Goal: Information Seeking & Learning: Find specific fact

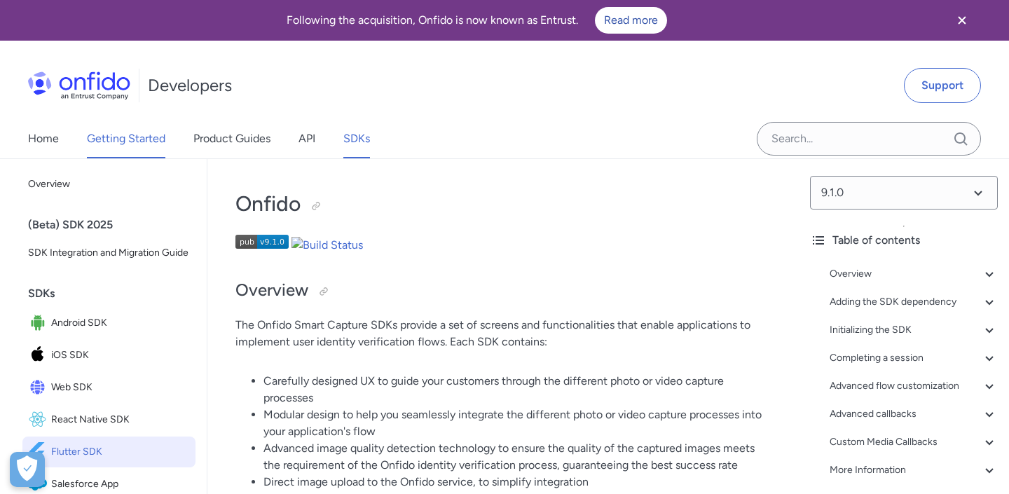
click at [125, 141] on link "Getting Started" at bounding box center [126, 138] width 79 height 39
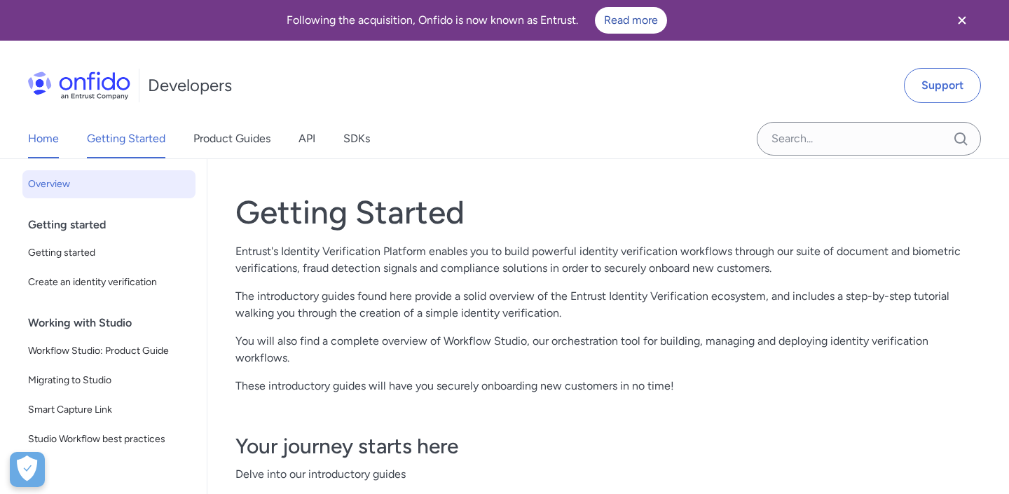
click at [47, 124] on link "Home" at bounding box center [43, 138] width 31 height 39
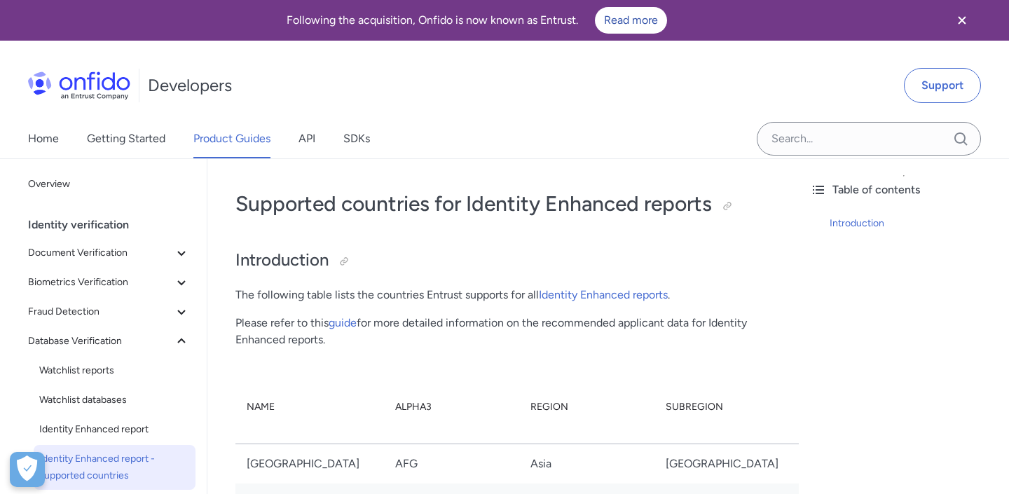
scroll to position [4603, 0]
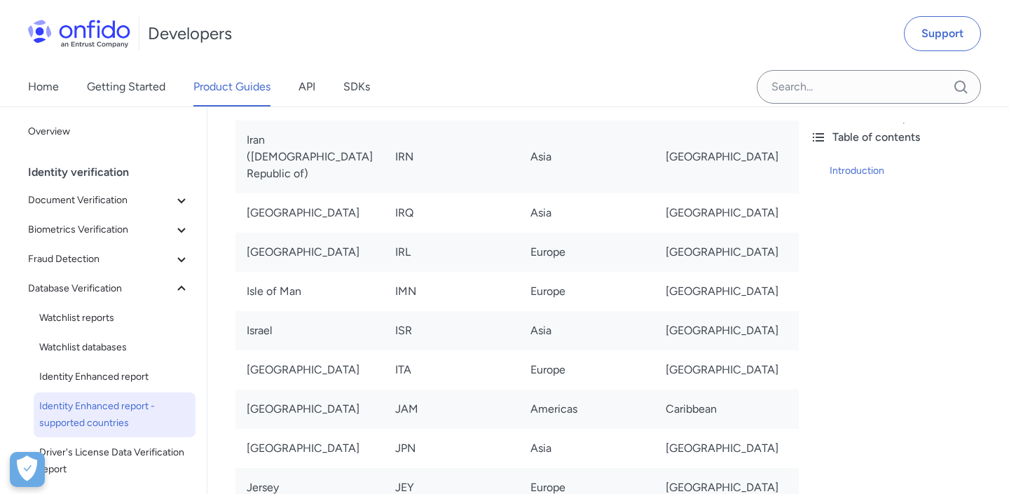
click at [790, 311] on td "Supported" at bounding box center [833, 330] width 87 height 39
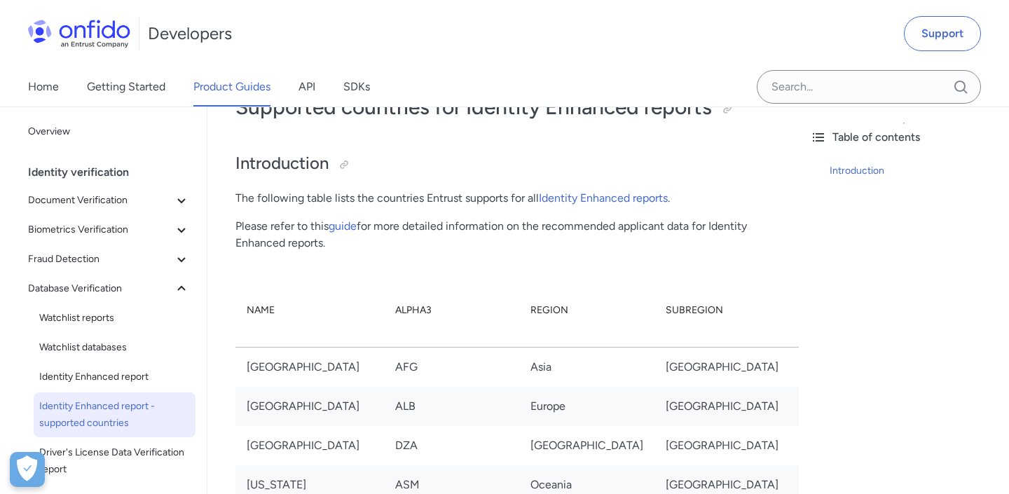
scroll to position [96, 0]
click at [688, 194] on p "The following table lists the countries Entrust supports for all Identity Enhan…" at bounding box center [504, 199] width 536 height 17
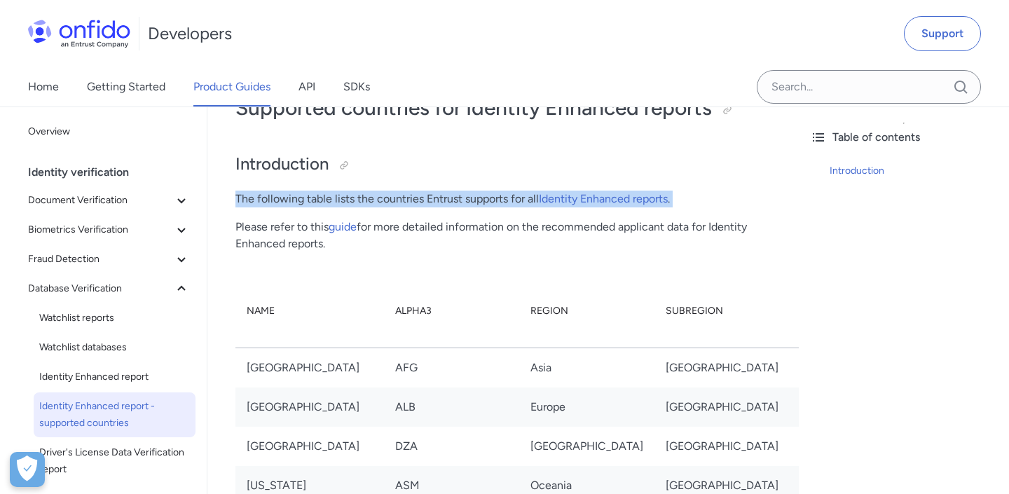
click at [688, 194] on p "The following table lists the countries Entrust supports for all Identity Enhan…" at bounding box center [504, 199] width 536 height 17
click at [679, 173] on div at bounding box center [679, 173] width 0 height 0
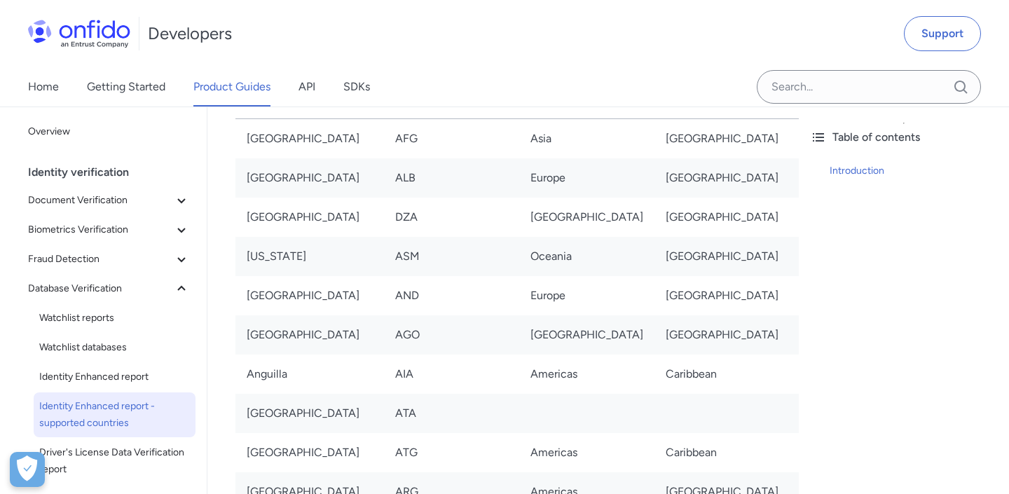
scroll to position [0, 0]
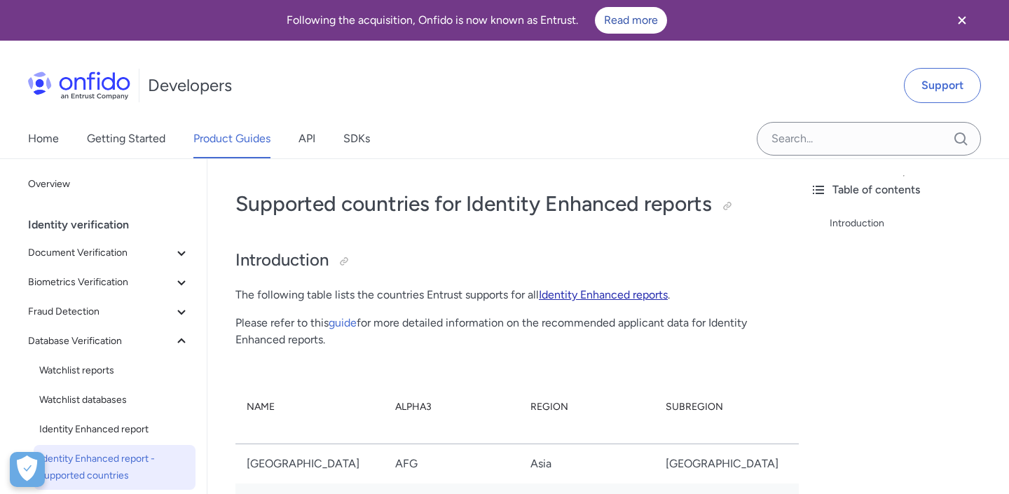
click at [582, 298] on link "Identity Enhanced reports" at bounding box center [603, 294] width 129 height 13
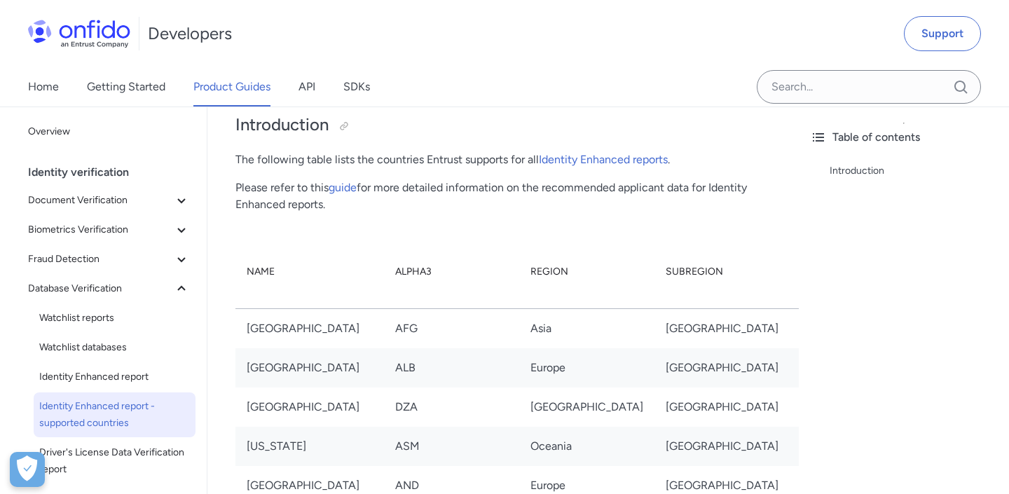
scroll to position [151, 0]
